Goal: Task Accomplishment & Management: Manage account settings

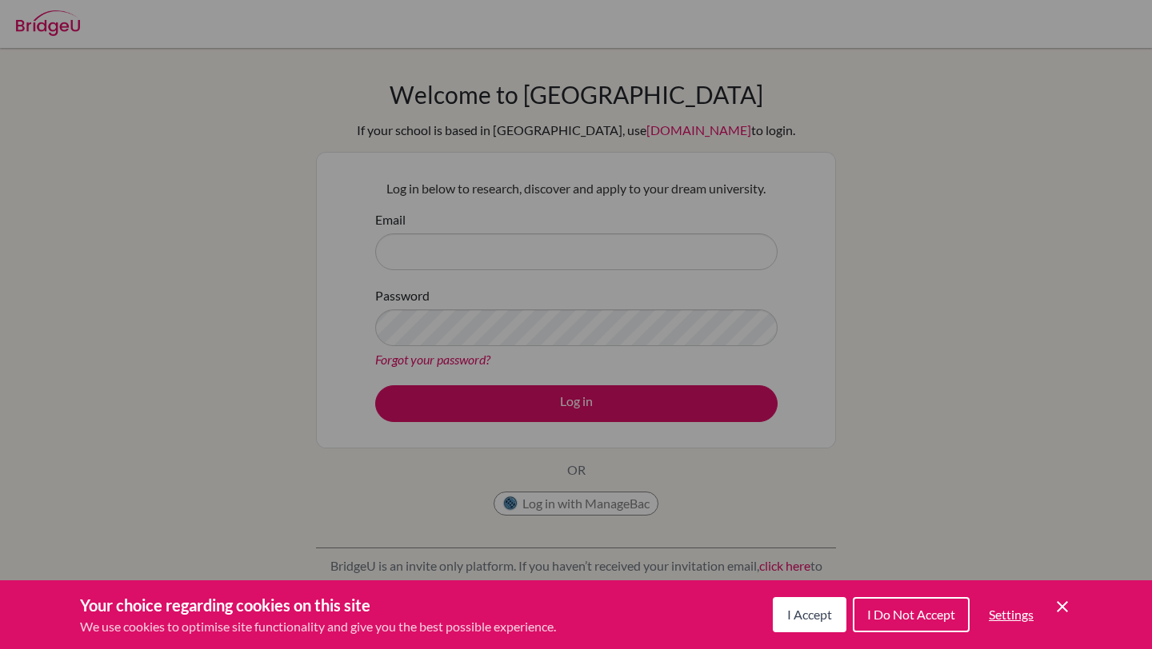
click at [829, 621] on span "I Accept" at bounding box center [809, 614] width 45 height 15
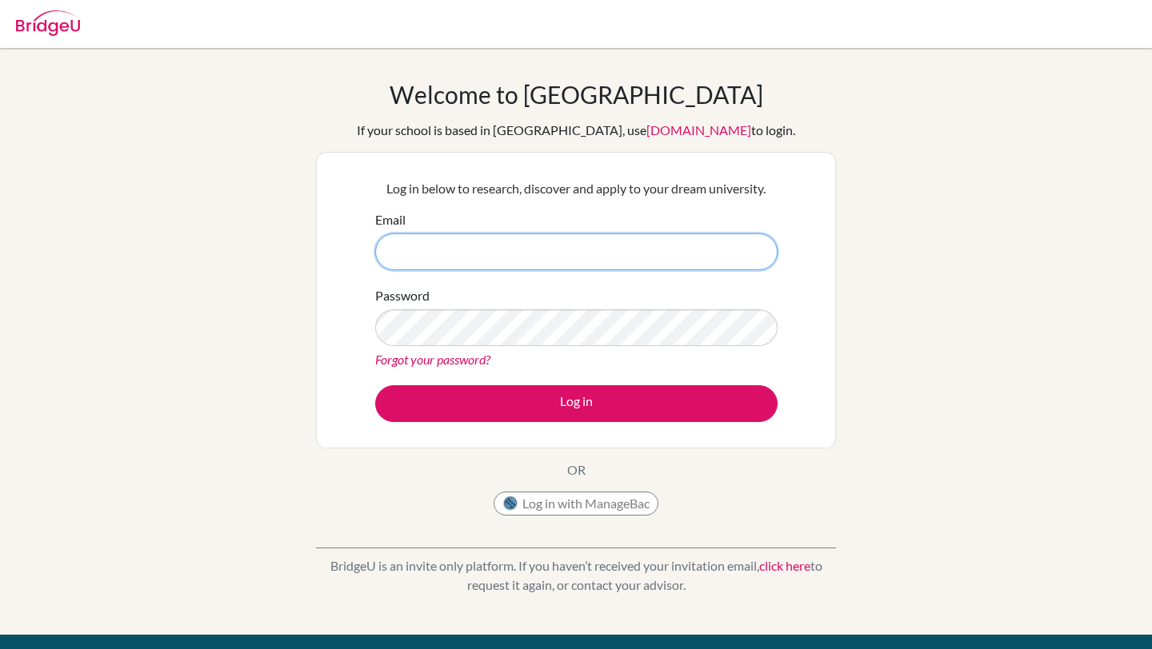
click at [438, 260] on input "Email" at bounding box center [576, 252] width 402 height 37
type input "[PERSON_NAME][EMAIL_ADDRESS][PERSON_NAME][DOMAIN_NAME]"
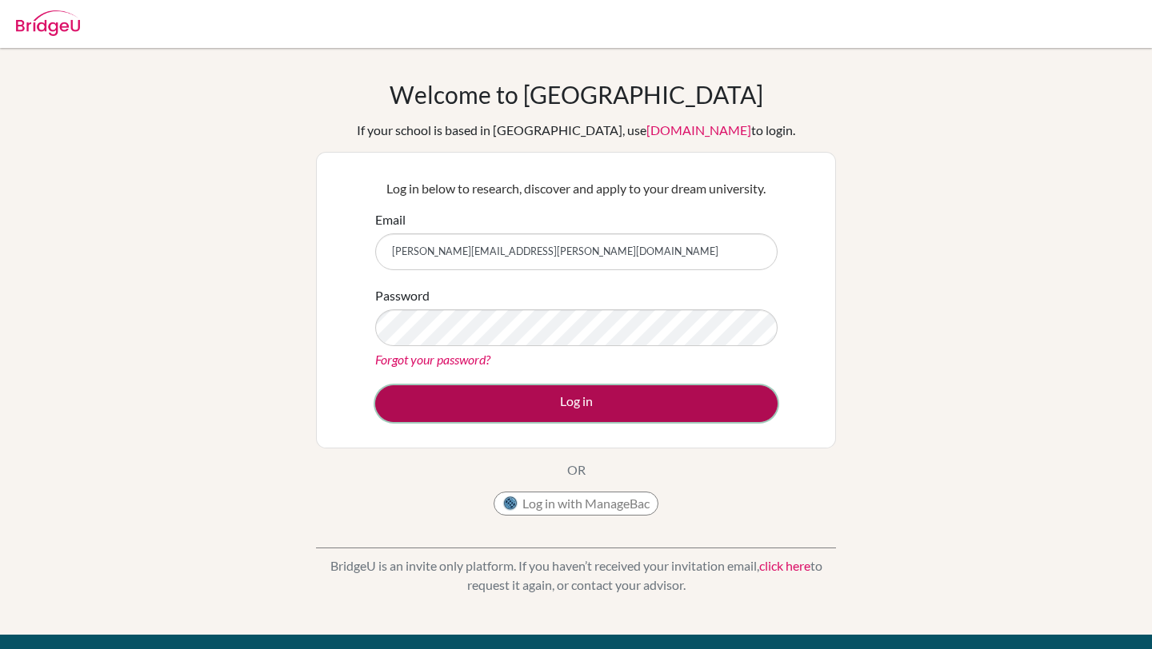
click at [429, 385] on button "Log in" at bounding box center [576, 403] width 402 height 37
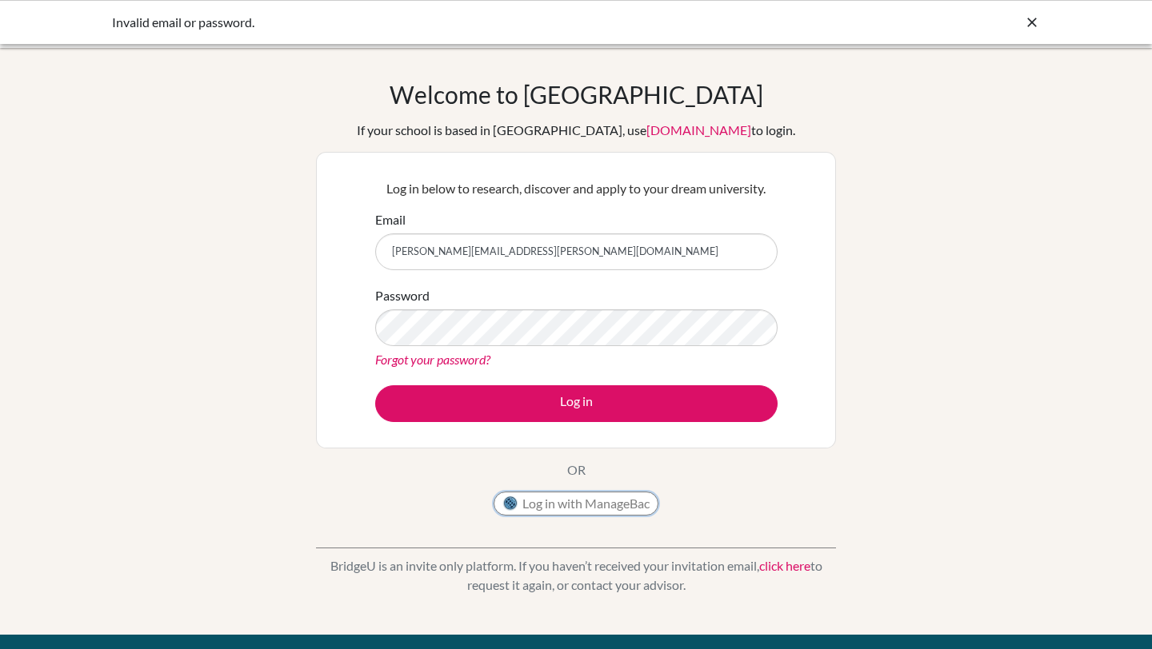
click at [529, 505] on button "Log in with ManageBac" at bounding box center [575, 504] width 165 height 24
